Goal: Use online tool/utility: Utilize a website feature to perform a specific function

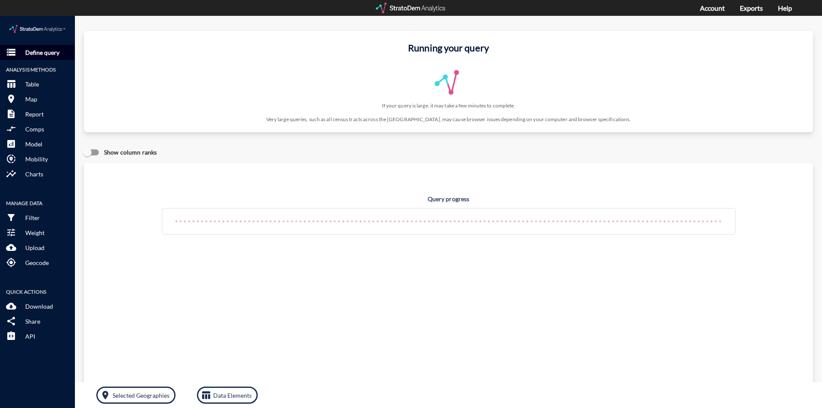
click p "Define query"
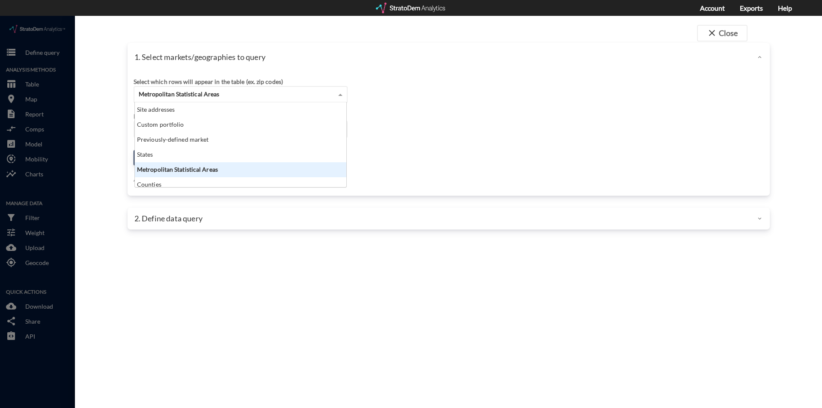
click span "Metropolitan Statistical Areas"
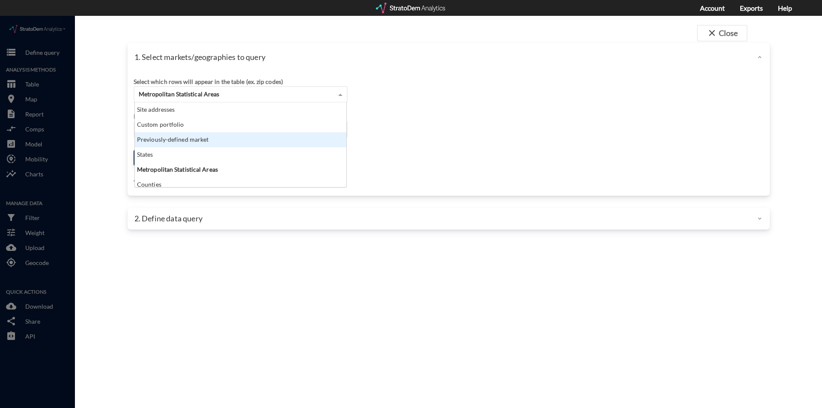
click div "Previously-defined market"
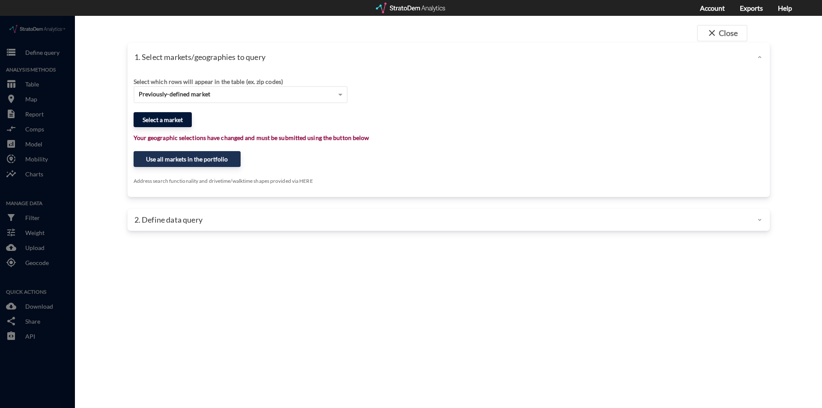
click button "Select a market"
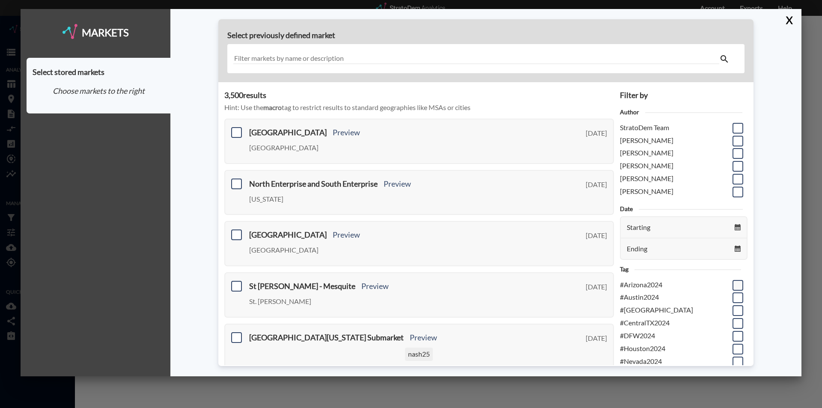
scroll to position [43, 0]
click at [733, 281] on span at bounding box center [738, 280] width 11 height 11
click at [737, 277] on input "checkbox" at bounding box center [737, 277] width 0 height 0
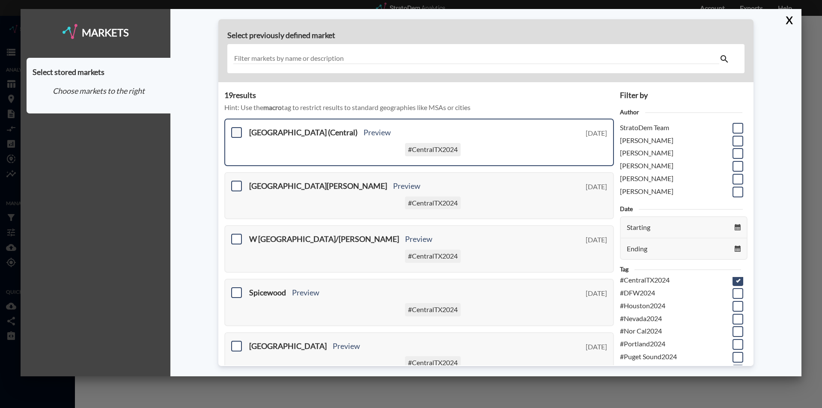
click at [233, 133] on span at bounding box center [236, 132] width 11 height 11
click at [236, 129] on input "checkbox" at bounding box center [236, 129] width 0 height 0
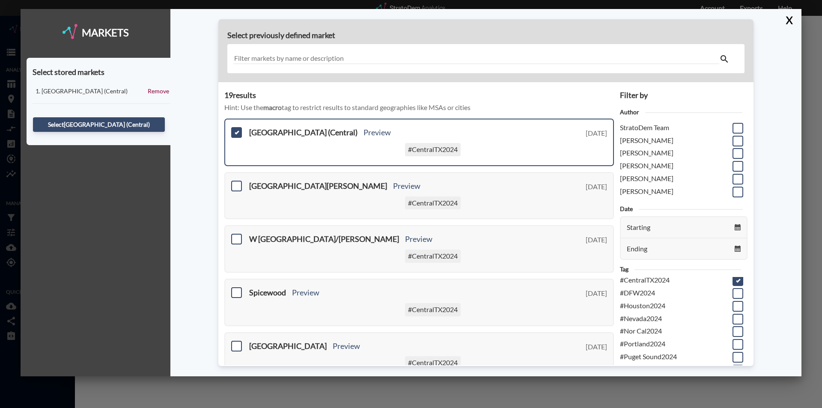
click at [90, 117] on div "Select [GEOGRAPHIC_DATA] (Central)" at bounding box center [99, 124] width 132 height 23
click at [86, 122] on button "Select [GEOGRAPHIC_DATA] (Central)" at bounding box center [99, 124] width 132 height 15
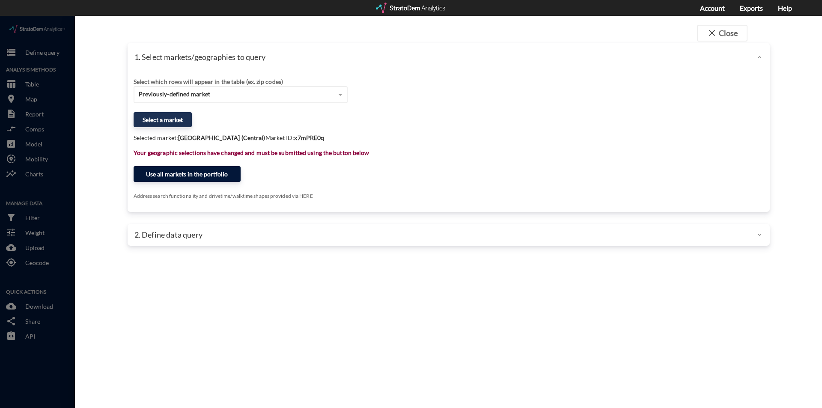
click button "Use all markets in the portfolio"
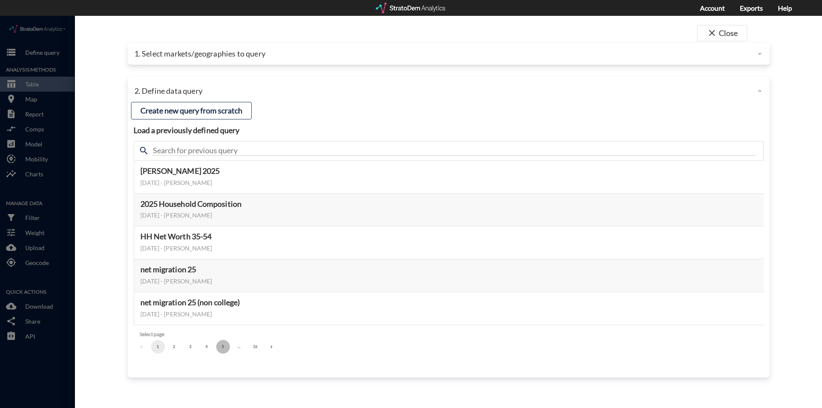
click button "5"
click button "6"
click button "7"
click button "8"
click button "9"
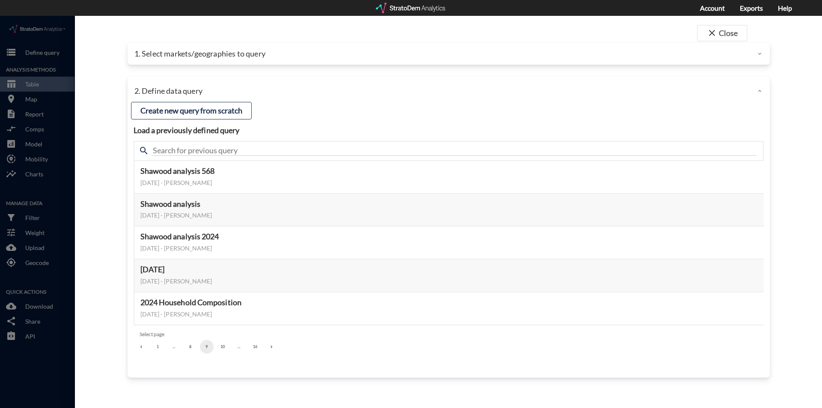
click button "10"
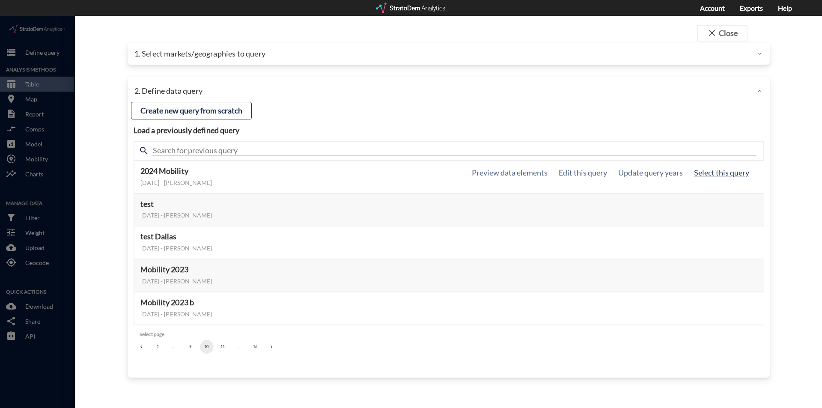
click button "Select this query"
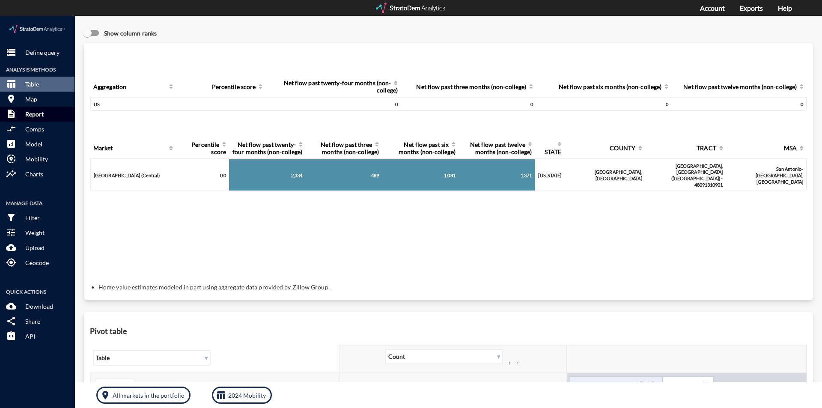
click p "Report"
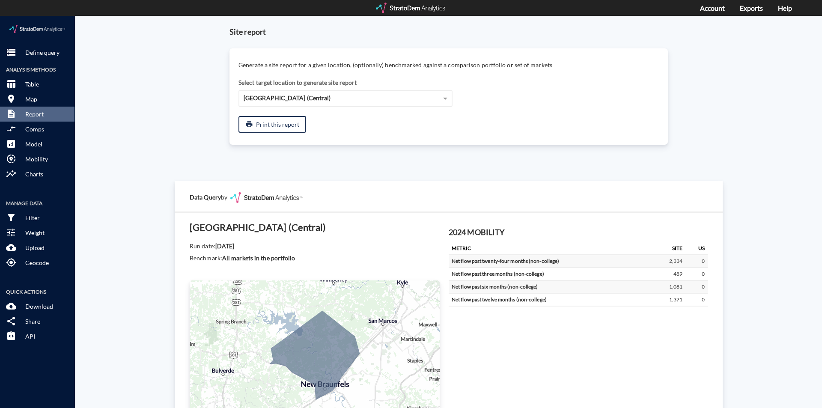
click div "Site report Generate a site report for a given location, (optionally) benchmark…"
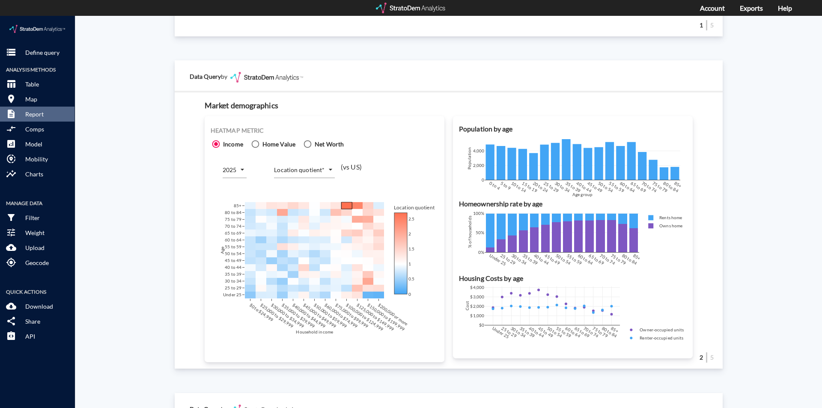
scroll to position [471, 0]
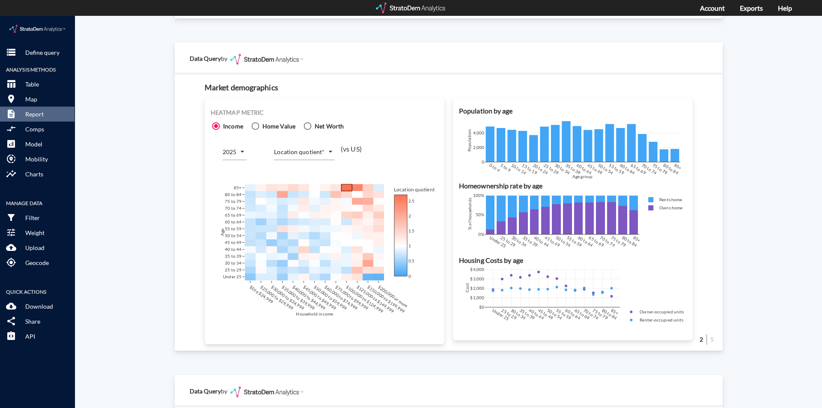
click body "/vantagepoint/us/-1 storage Define query Analysis Methods table_chart Table roo…"
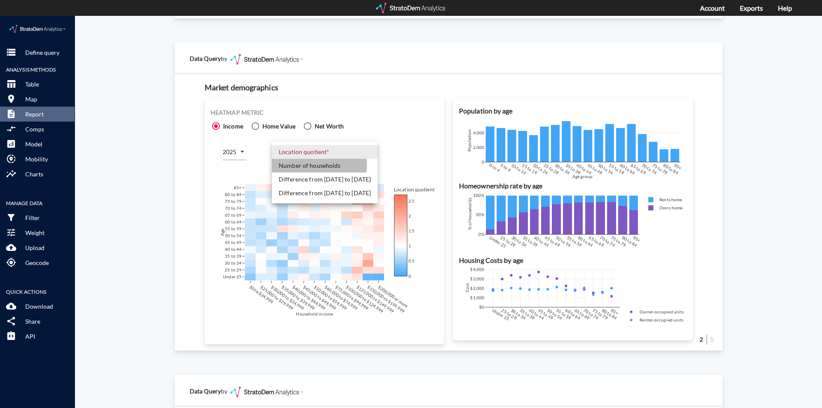
click li "Number of households"
type input "COUNT"
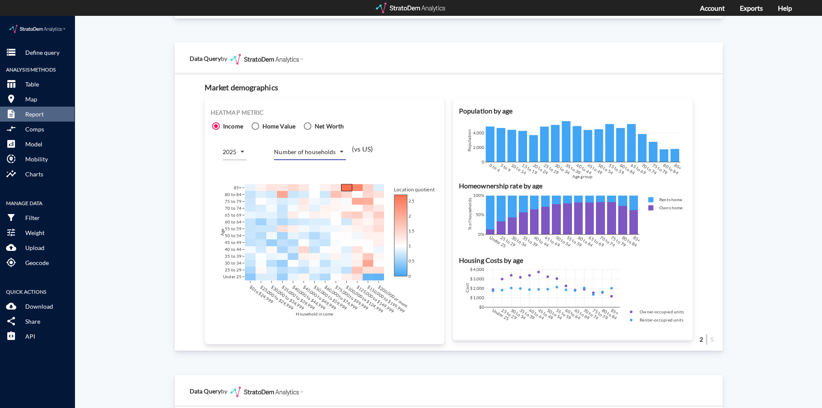
click div "Site report Generate a site report for a given location, (optionally) benchmark…"
